Goal: Information Seeking & Learning: Compare options

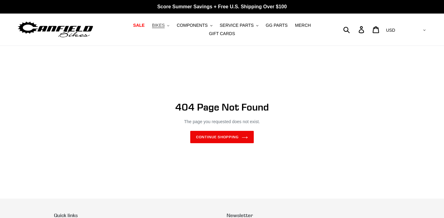
click at [163, 25] on span "BIKES" at bounding box center [158, 25] width 13 height 5
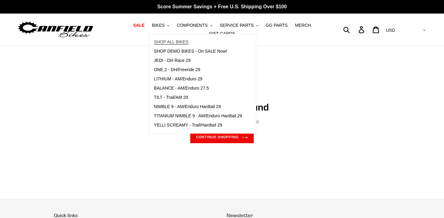
click at [174, 41] on span "SHOP ALL BIKES" at bounding box center [171, 41] width 35 height 5
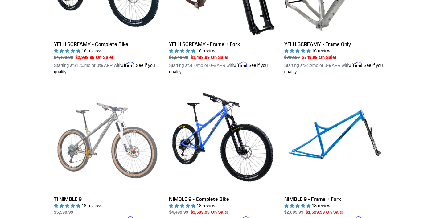
scroll to position [569, 0]
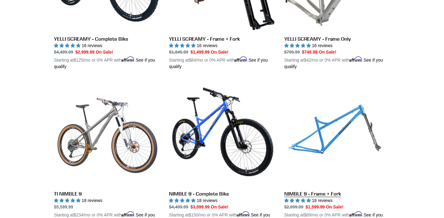
click at [317, 137] on link "NIMBLE 9 - Frame + Fork" at bounding box center [337, 153] width 106 height 144
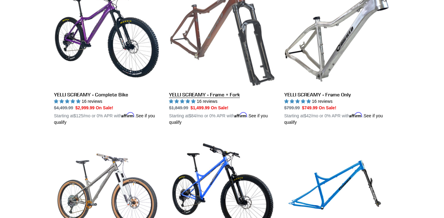
scroll to position [511, 0]
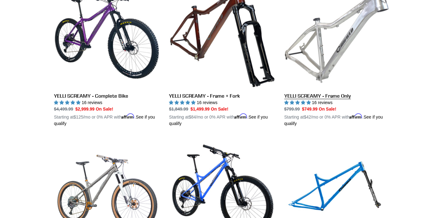
click at [337, 65] on link "YELLI SCREAMY - Frame Only" at bounding box center [337, 55] width 106 height 144
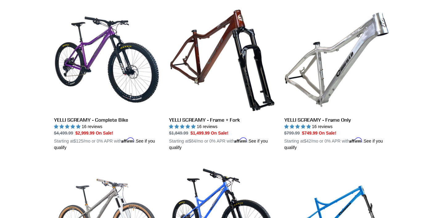
scroll to position [487, 0]
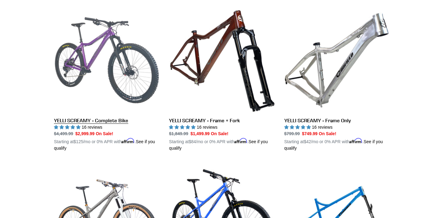
click at [75, 67] on link "YELLI SCREAMY - Complete Bike" at bounding box center [107, 79] width 106 height 144
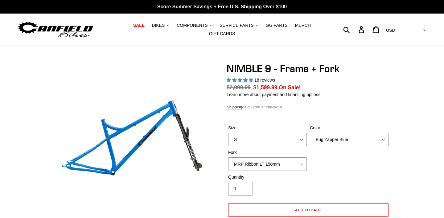
select select "highest-rating"
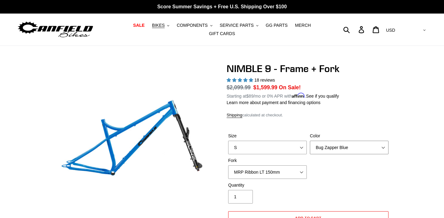
click at [361, 145] on select "Bug Zapper Blue Purple Haze - Sold Out Galaxy Black" at bounding box center [349, 148] width 79 height 14
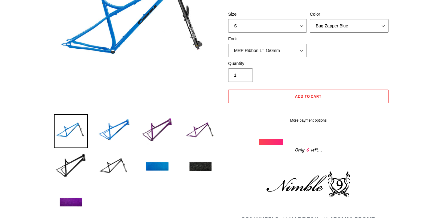
scroll to position [119, 0]
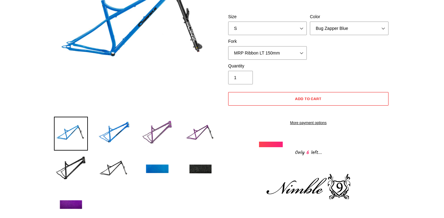
click at [165, 129] on img at bounding box center [157, 134] width 34 height 34
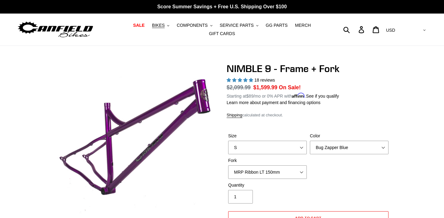
scroll to position [0, 0]
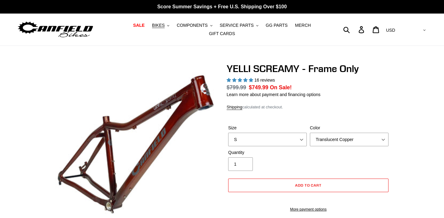
select select "highest-rating"
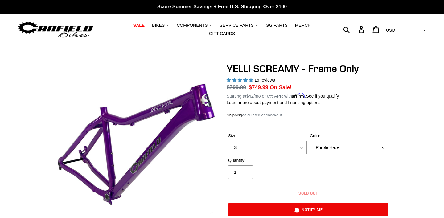
select select "Raw"
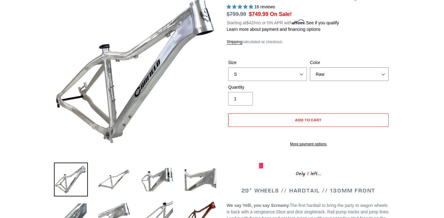
scroll to position [74, 0]
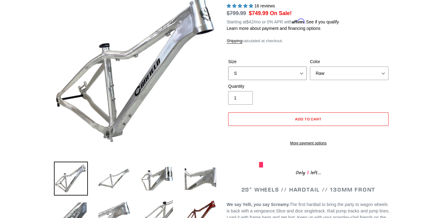
click at [304, 75] on select "S M L XL" at bounding box center [267, 74] width 79 height 14
select select "M"
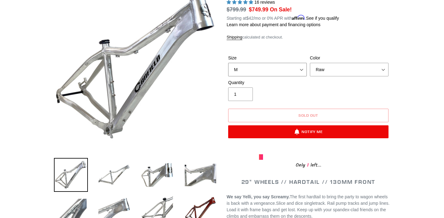
scroll to position [79, 0]
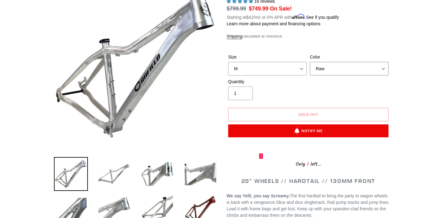
select select "Purple Haze"
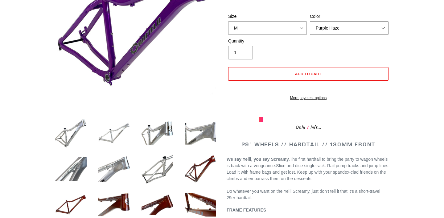
scroll to position [114, 0]
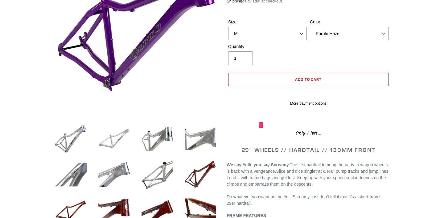
click at [114, 141] on img at bounding box center [114, 139] width 34 height 34
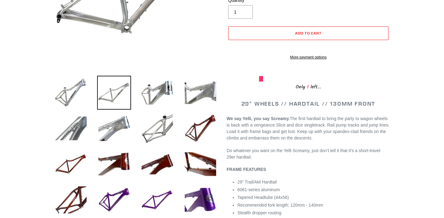
scroll to position [161, 0]
click at [166, 198] on img at bounding box center [157, 200] width 34 height 34
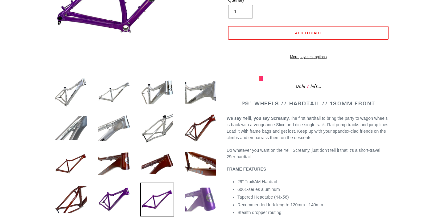
click at [199, 198] on img at bounding box center [201, 200] width 34 height 34
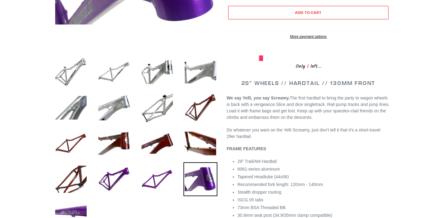
scroll to position [183, 0]
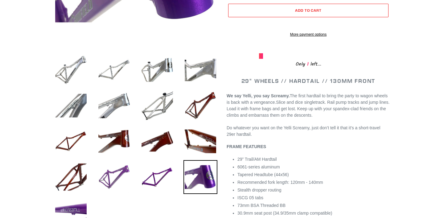
click at [122, 180] on img at bounding box center [114, 177] width 34 height 34
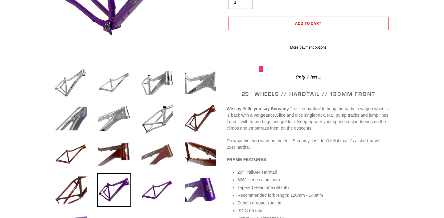
scroll to position [172, 0]
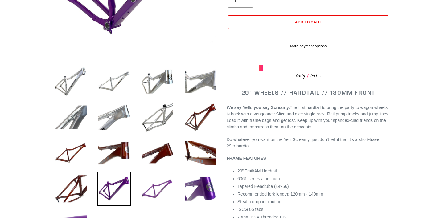
click at [162, 187] on img at bounding box center [157, 189] width 34 height 34
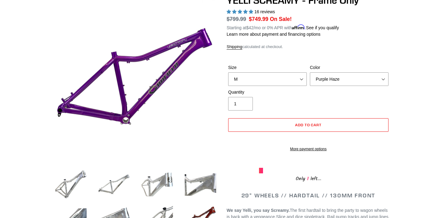
scroll to position [68, 0]
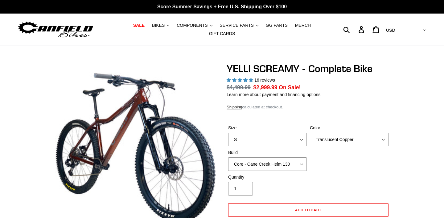
select select "highest-rating"
select select "Raw"
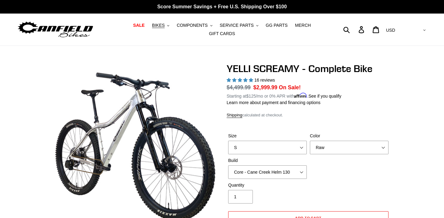
click at [298, 137] on label "Size" at bounding box center [267, 136] width 79 height 6
click at [298, 141] on select "S M L XL" at bounding box center [267, 148] width 79 height 14
select select "M"
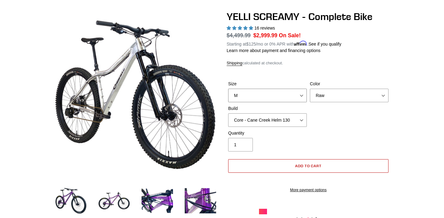
scroll to position [54, 0]
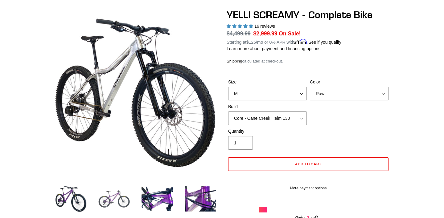
click at [121, 207] on img at bounding box center [114, 199] width 34 height 34
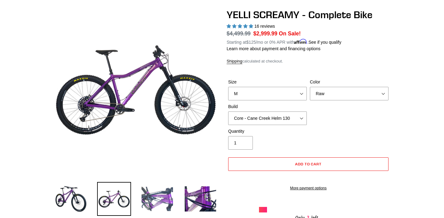
click at [160, 200] on img at bounding box center [157, 199] width 34 height 34
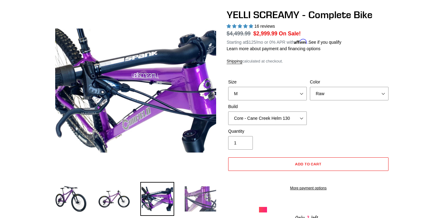
click at [196, 201] on img at bounding box center [201, 199] width 34 height 34
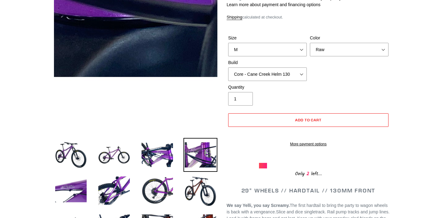
scroll to position [111, 0]
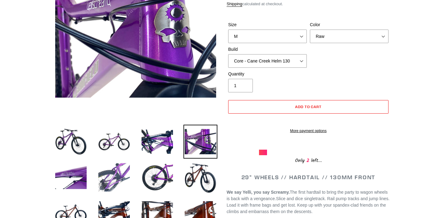
click at [121, 178] on img at bounding box center [114, 178] width 34 height 34
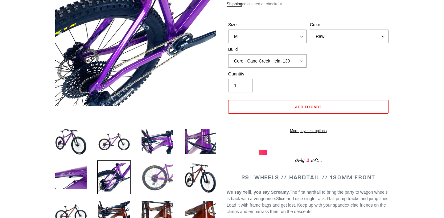
click at [158, 176] on img at bounding box center [157, 178] width 34 height 34
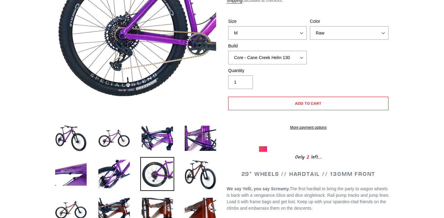
scroll to position [117, 0]
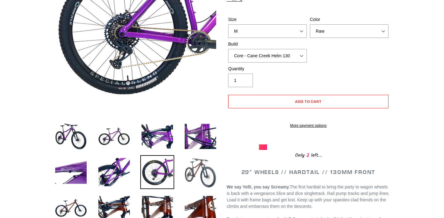
click at [198, 174] on img at bounding box center [201, 172] width 34 height 34
select select "Translucent Copper"
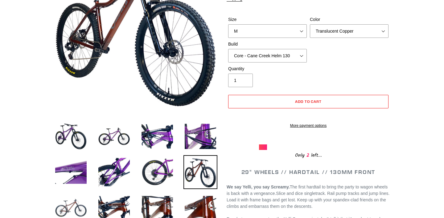
click at [74, 210] on img at bounding box center [71, 208] width 34 height 34
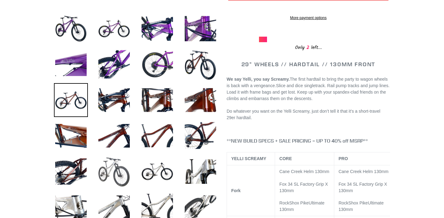
click at [125, 171] on img at bounding box center [114, 172] width 34 height 34
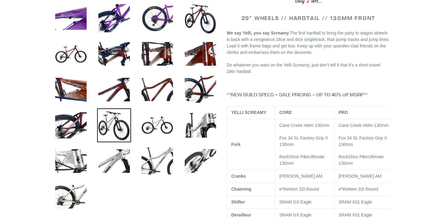
scroll to position [277, 0]
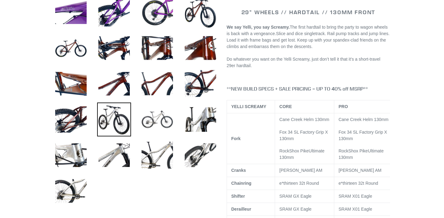
click at [160, 128] on img at bounding box center [157, 120] width 34 height 34
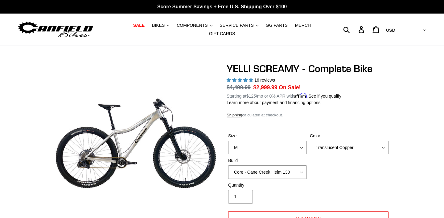
scroll to position [0, 0]
click at [163, 28] on span "BIKES" at bounding box center [158, 25] width 13 height 5
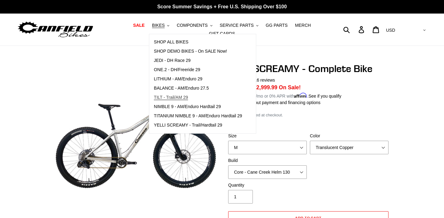
click at [186, 95] on span "TILT - Trail/AM 29" at bounding box center [171, 97] width 34 height 5
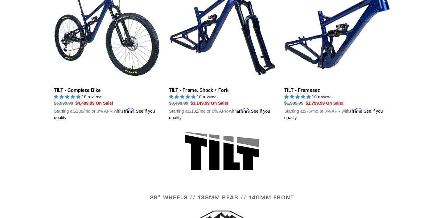
scroll to position [207, 0]
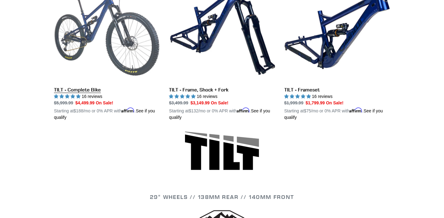
click at [114, 52] on link "TILT - Complete Bike" at bounding box center [107, 49] width 106 height 144
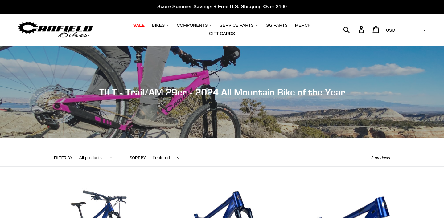
scroll to position [0, 0]
click at [158, 26] on span "BIKES" at bounding box center [158, 25] width 13 height 5
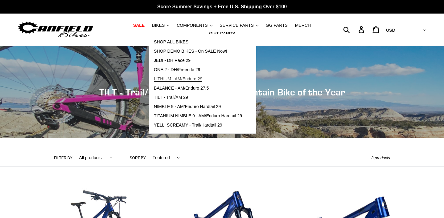
click at [194, 80] on span "LITHIUM - AM/Enduro 29" at bounding box center [178, 79] width 48 height 5
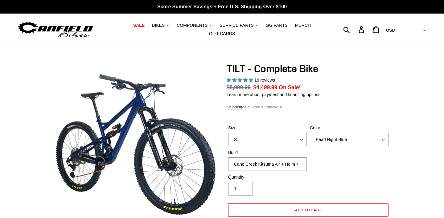
select select "highest-rating"
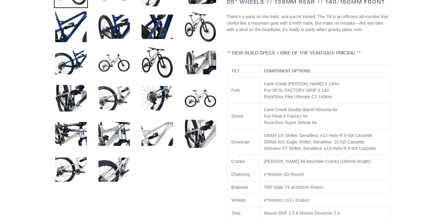
scroll to position [267, 0]
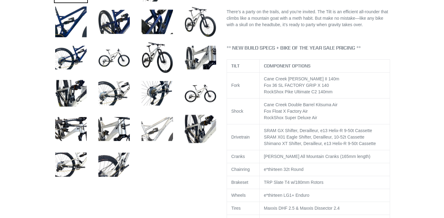
click at [155, 134] on img at bounding box center [157, 129] width 34 height 34
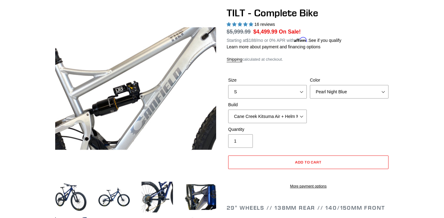
scroll to position [56, 0]
click at [302, 92] on select "S M L" at bounding box center [267, 92] width 79 height 14
select select "M"
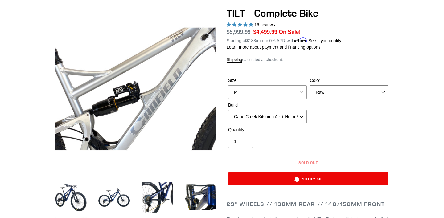
click at [345, 92] on select "Pearl Night Blue Stealth Silver Raw" at bounding box center [349, 92] width 79 height 14
select select "Stealth Silver"
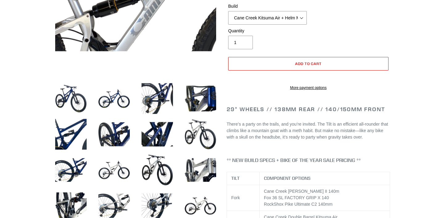
scroll to position [157, 0]
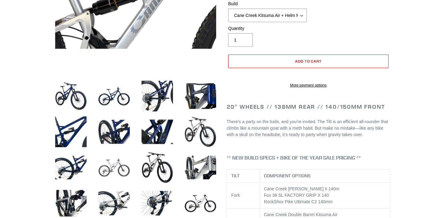
click at [114, 168] on img at bounding box center [114, 168] width 34 height 34
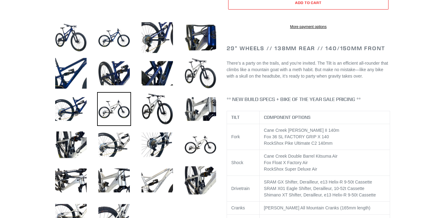
scroll to position [216, 0]
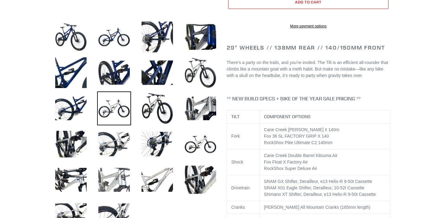
click at [116, 181] on img at bounding box center [114, 180] width 34 height 34
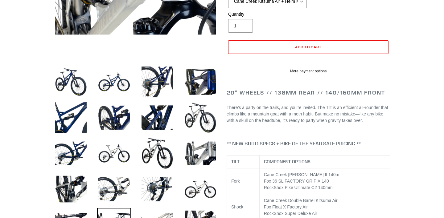
scroll to position [172, 0]
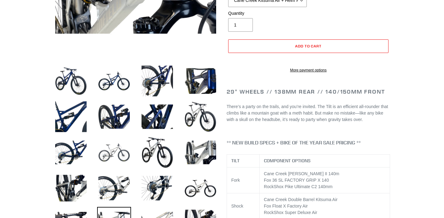
click at [116, 153] on img at bounding box center [114, 153] width 34 height 34
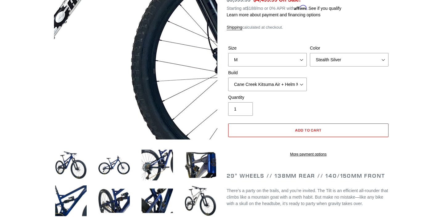
scroll to position [92, 0]
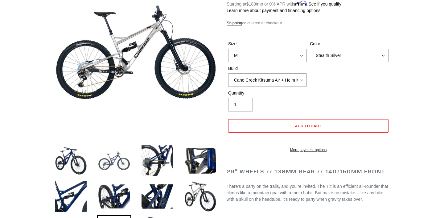
click at [117, 159] on img at bounding box center [114, 161] width 34 height 34
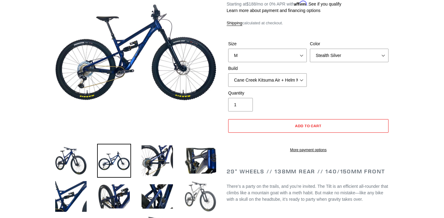
click at [195, 195] on img at bounding box center [201, 197] width 34 height 34
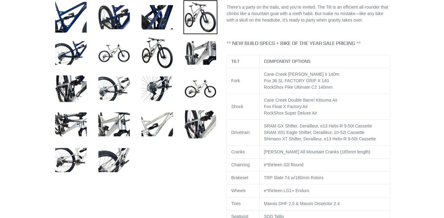
scroll to position [264, 0]
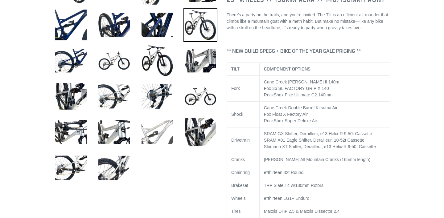
click at [156, 137] on img at bounding box center [157, 132] width 34 height 34
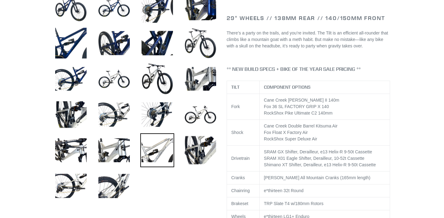
scroll to position [246, 0]
click at [204, 113] on img at bounding box center [201, 114] width 34 height 34
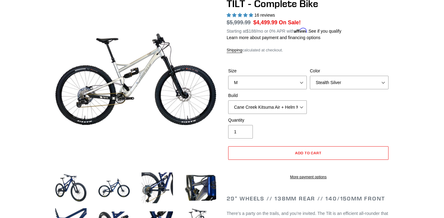
scroll to position [67, 0]
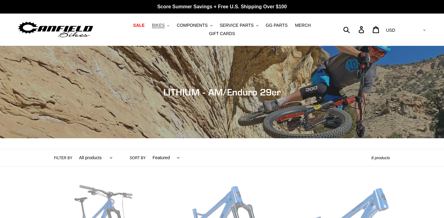
click at [164, 25] on span "BIKES" at bounding box center [158, 25] width 13 height 5
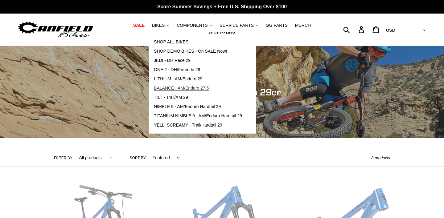
click at [201, 88] on span "BALANCE - AM/Enduro 27.5" at bounding box center [181, 88] width 55 height 5
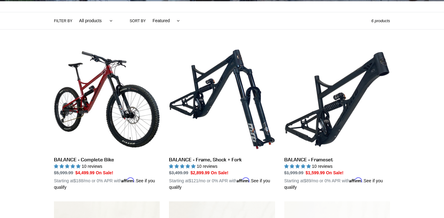
scroll to position [135, 0]
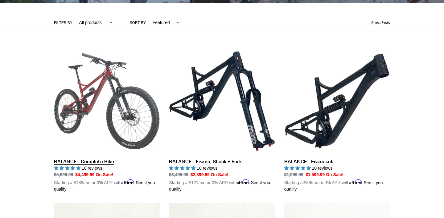
click at [113, 96] on link "BALANCE - Complete Bike" at bounding box center [107, 120] width 106 height 144
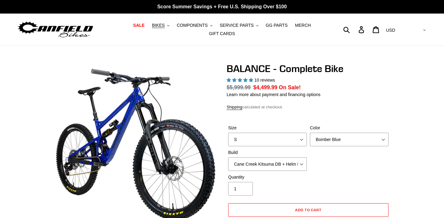
select select "highest-rating"
click at [302, 136] on select "S M L XL" at bounding box center [267, 140] width 79 height 14
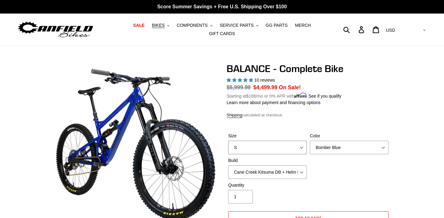
select select "M"
click at [345, 149] on select "Bomber Blue Goat's Blood Stealth Black" at bounding box center [349, 148] width 79 height 14
select select "Stealth Black"
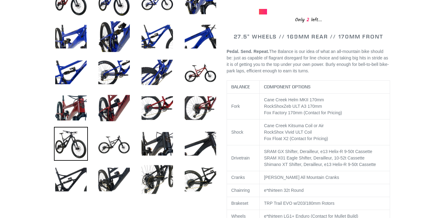
scroll to position [255, 0]
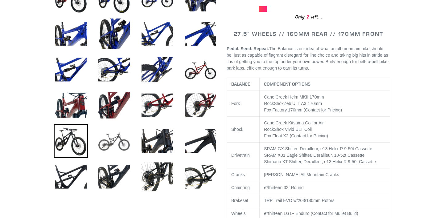
click at [115, 147] on img at bounding box center [114, 141] width 34 height 34
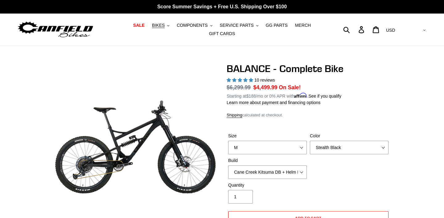
scroll to position [0, 0]
